Goal: Find specific page/section: Find specific page/section

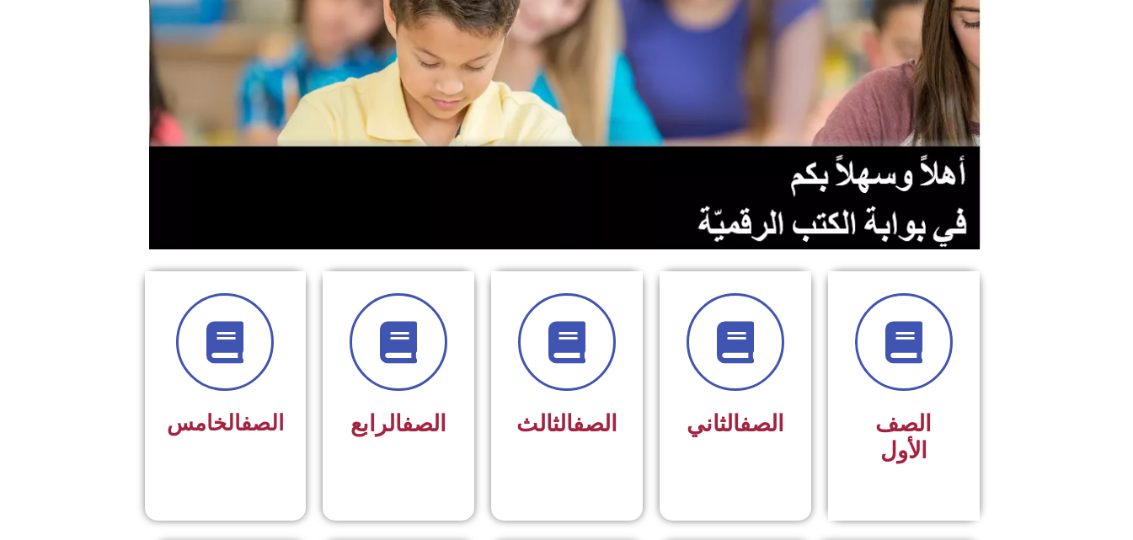
scroll to position [202, 0]
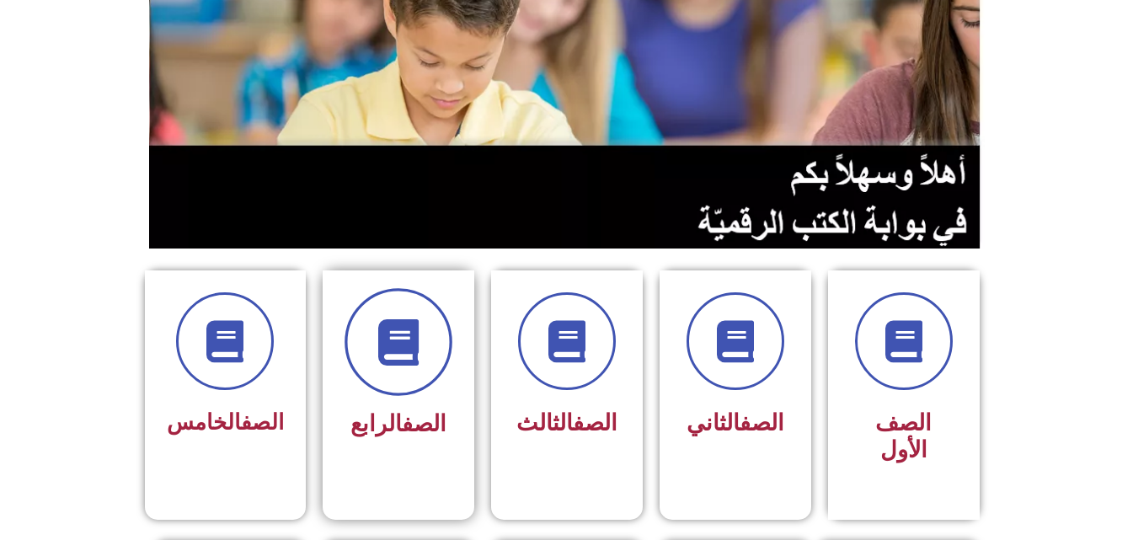
click at [379, 377] on span at bounding box center [398, 342] width 108 height 108
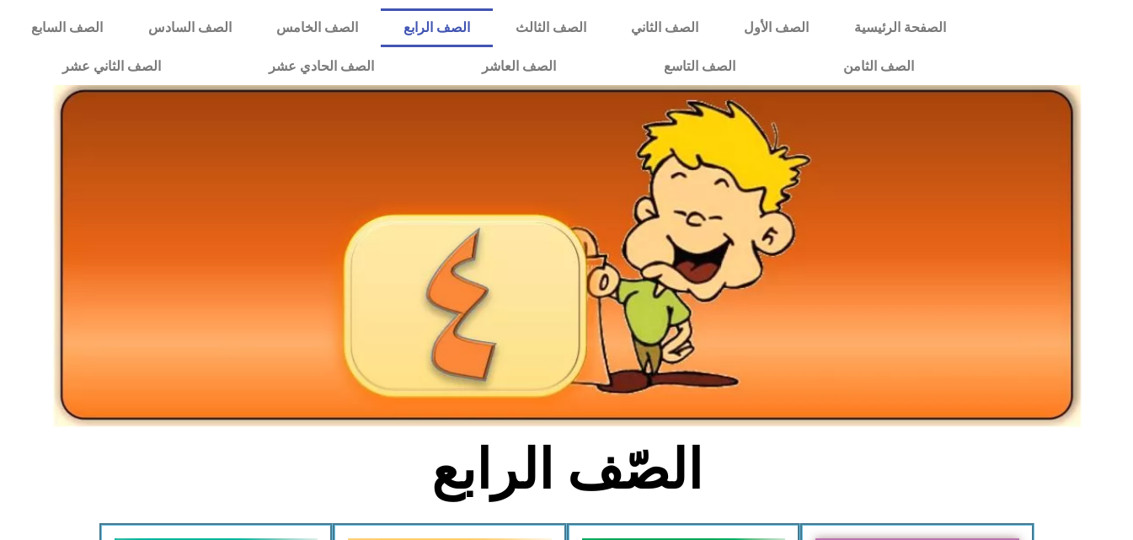
click at [638, 414] on img at bounding box center [567, 256] width 1028 height 342
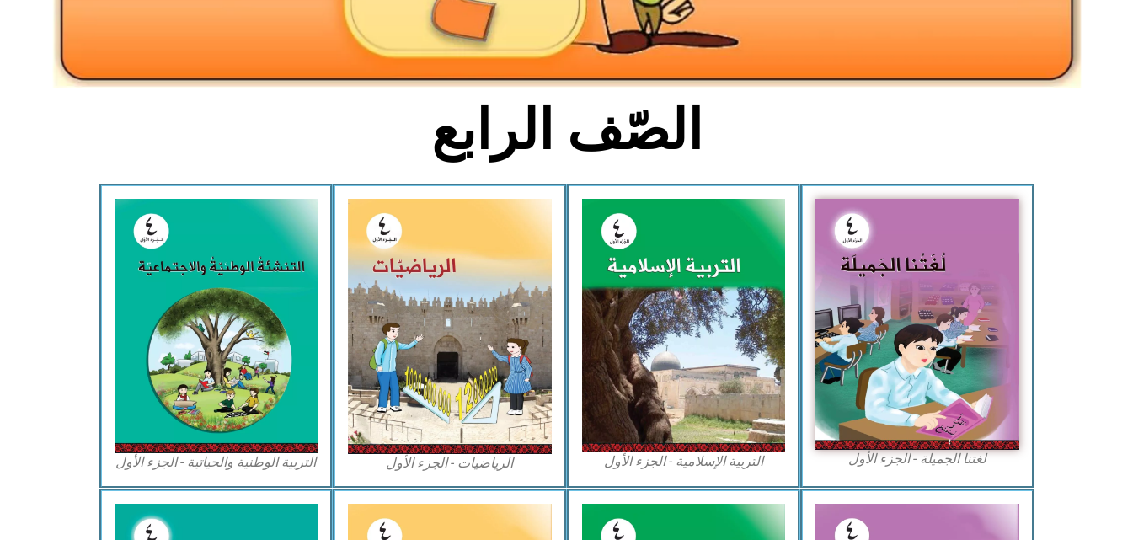
scroll to position [371, 0]
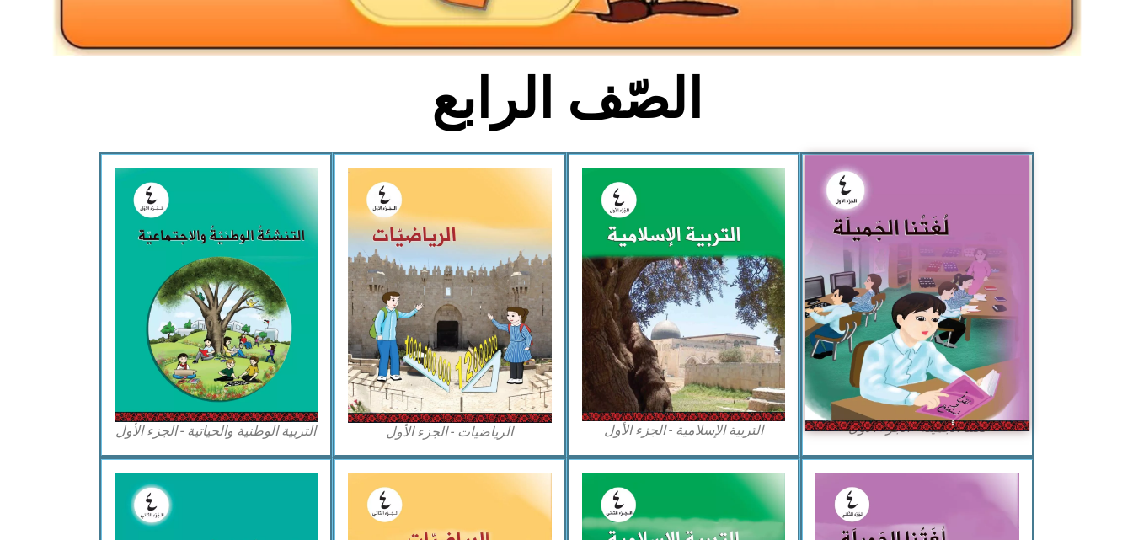
click at [937, 339] on img at bounding box center [917, 292] width 224 height 275
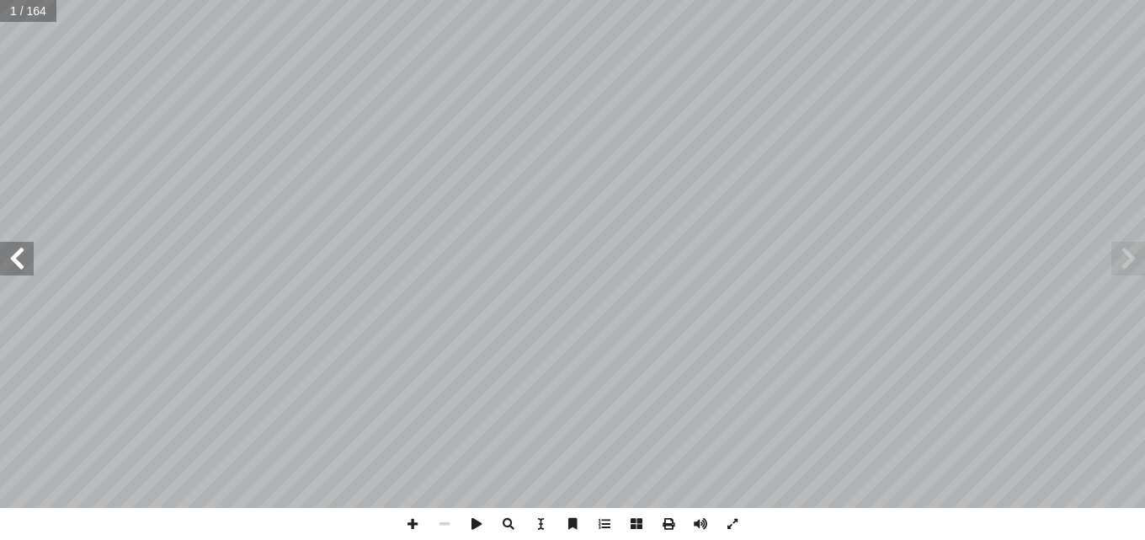
click at [1124, 259] on span at bounding box center [1129, 259] width 34 height 34
click at [22, 270] on span at bounding box center [17, 259] width 34 height 34
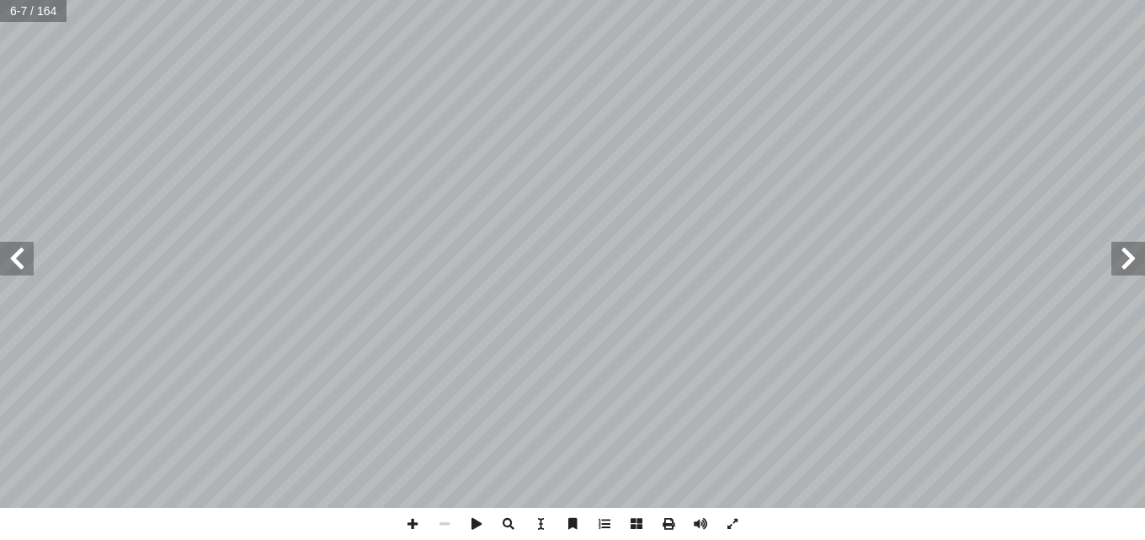
click at [22, 270] on span at bounding box center [17, 259] width 34 height 34
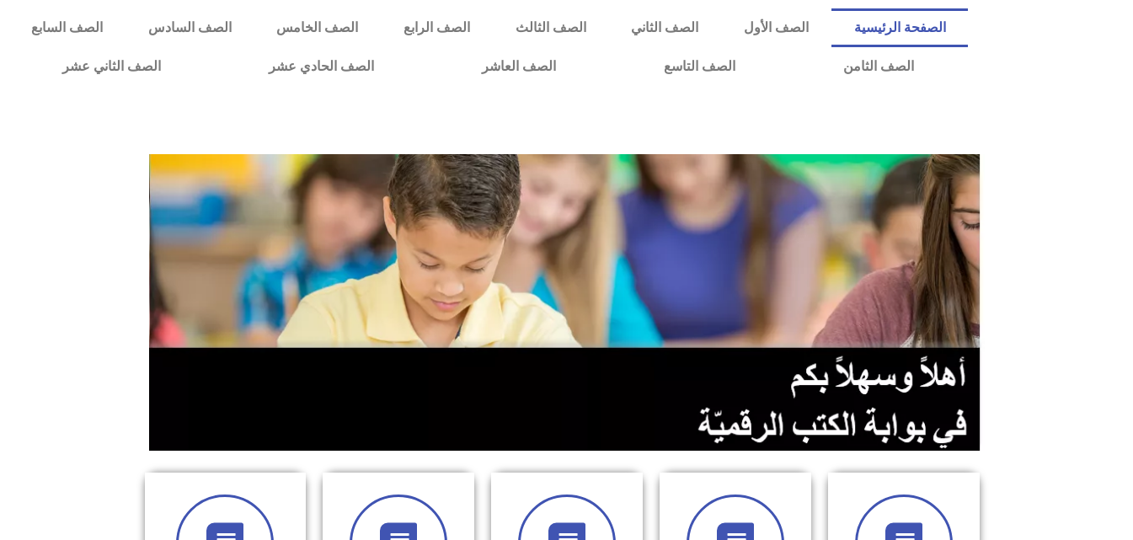
scroll to position [202, 0]
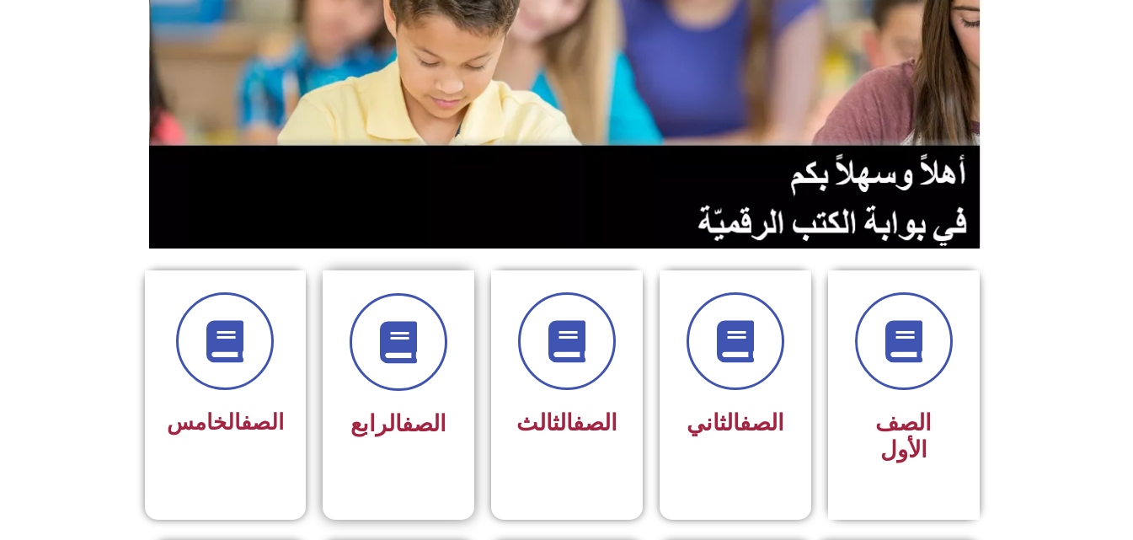
click at [376, 435] on span "الصف الرابع" at bounding box center [398, 423] width 96 height 27
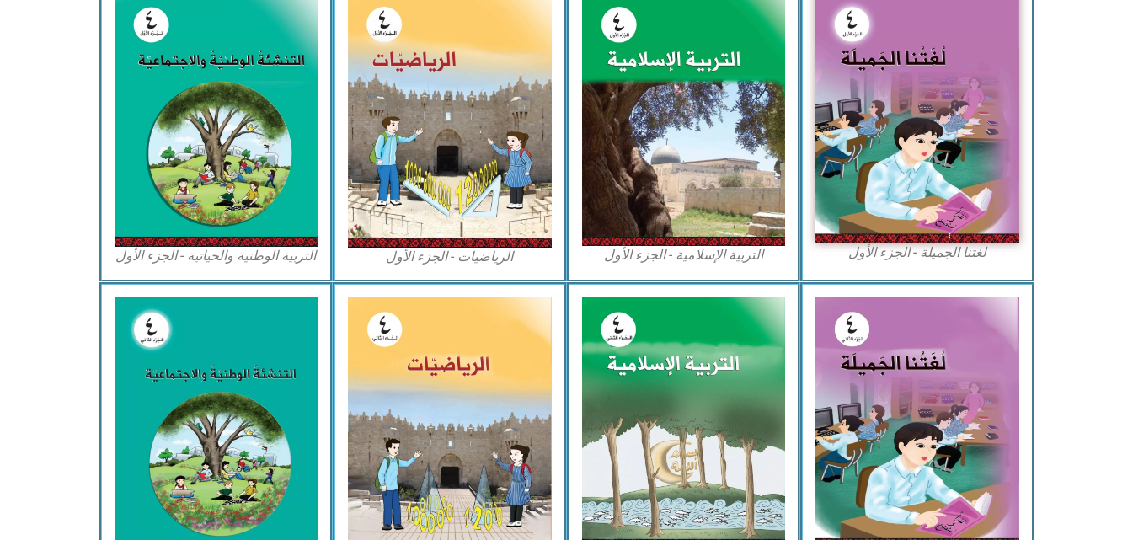
scroll to position [562, 0]
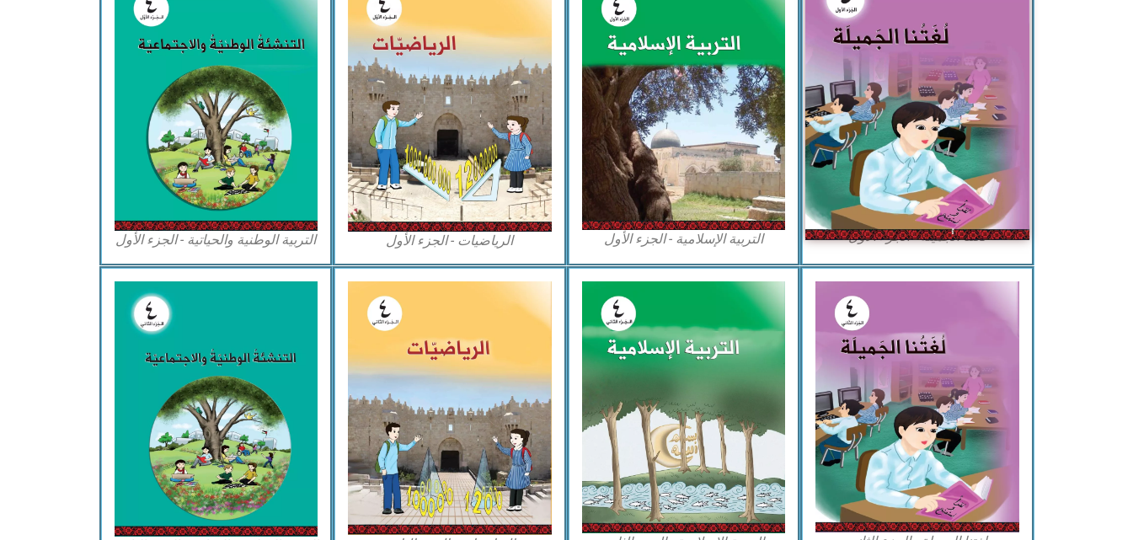
drag, startPoint x: 938, startPoint y: 118, endPoint x: 909, endPoint y: 115, distance: 29.7
click at [909, 115] on img at bounding box center [917, 101] width 224 height 275
